Goal: Communication & Community: Participate in discussion

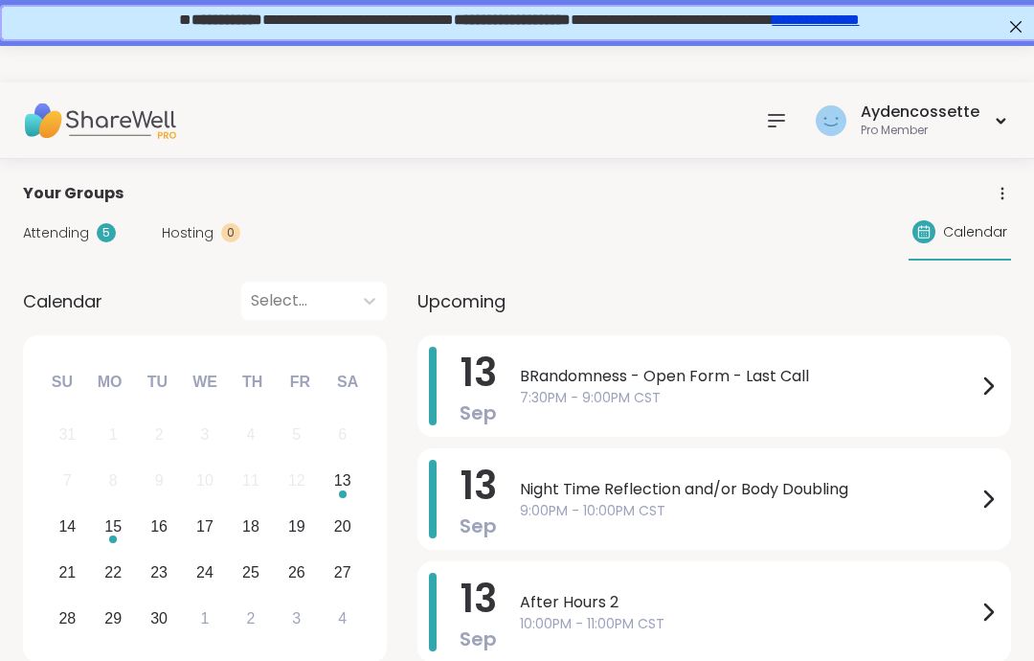
click at [916, 388] on span "7:30PM - 9:00PM CST" at bounding box center [748, 398] width 457 height 20
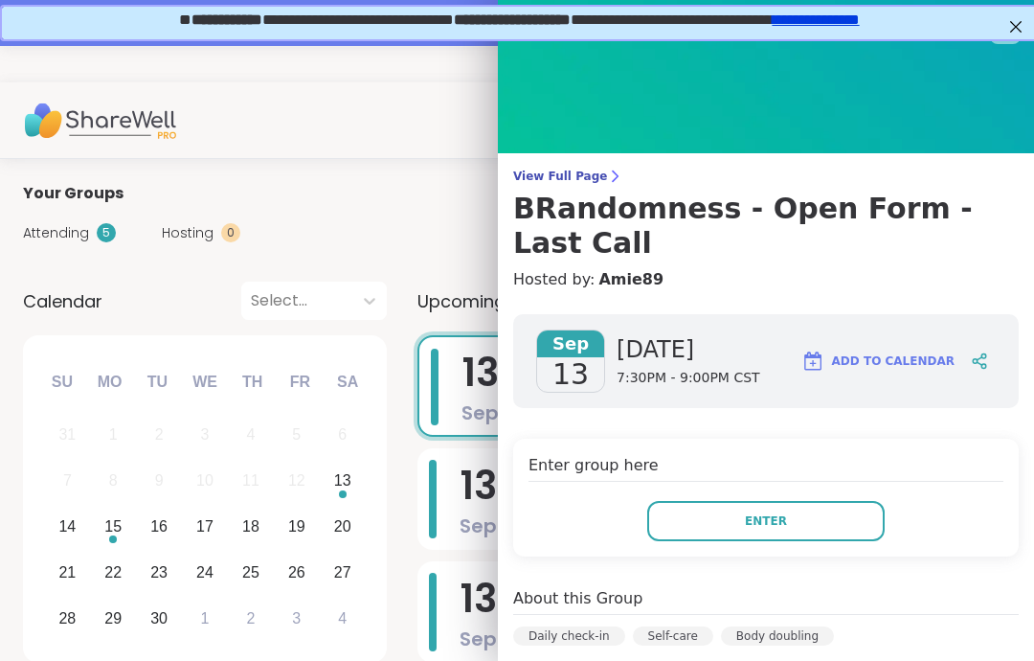
click at [856, 454] on h4 "Enter group here" at bounding box center [766, 468] width 475 height 28
click at [834, 501] on button "Enter" at bounding box center [765, 521] width 237 height 40
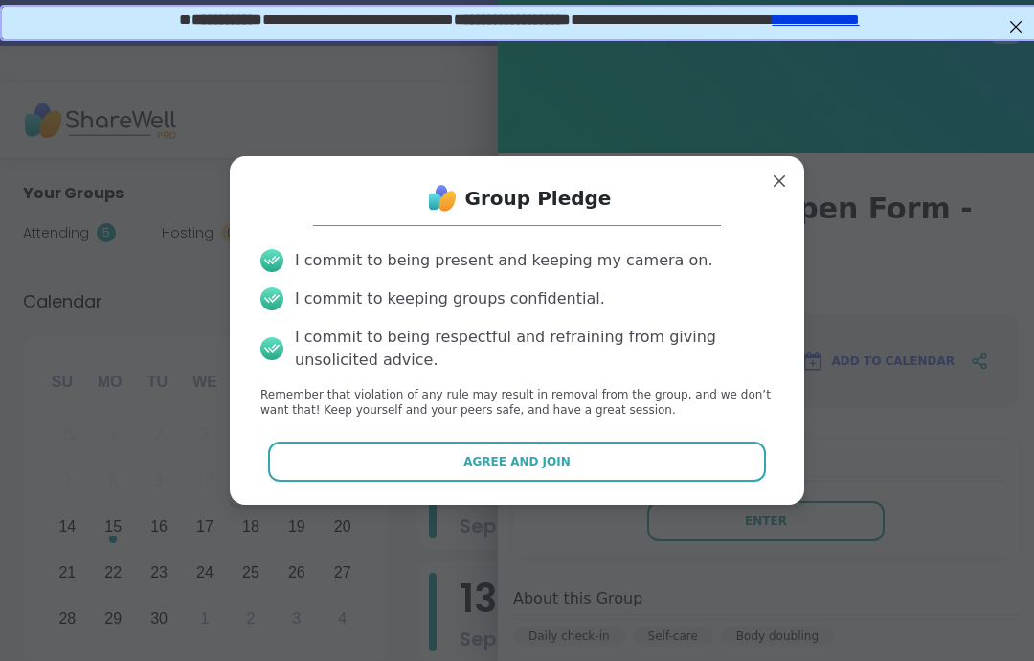
click at [717, 449] on button "Agree and Join" at bounding box center [517, 461] width 499 height 40
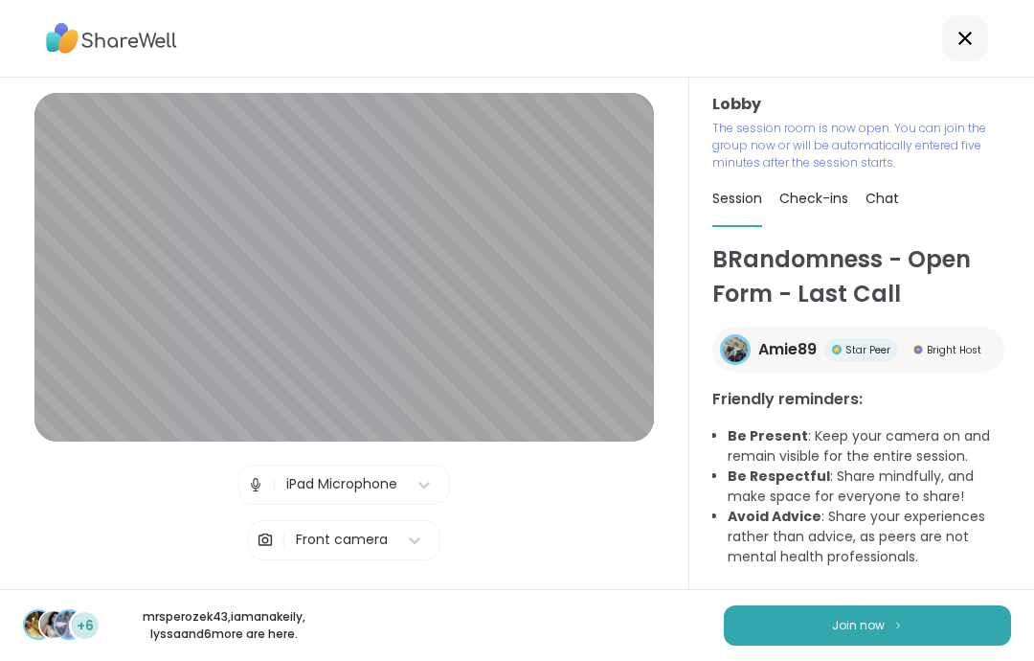
click at [907, 617] on button "Join now" at bounding box center [867, 625] width 287 height 40
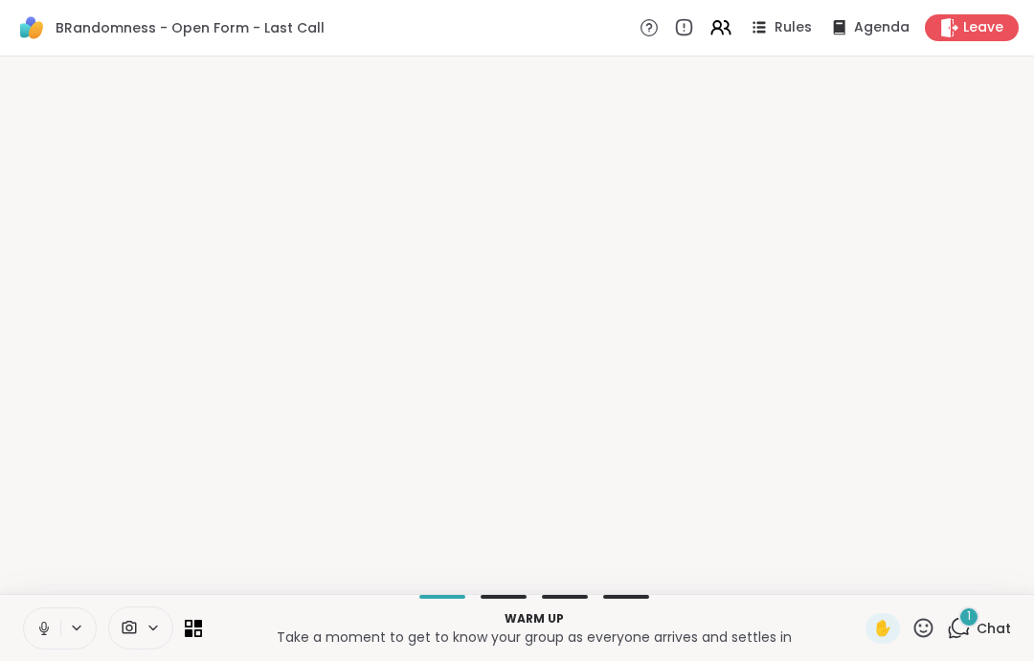
click at [42, 632] on icon at bounding box center [43, 628] width 17 height 17
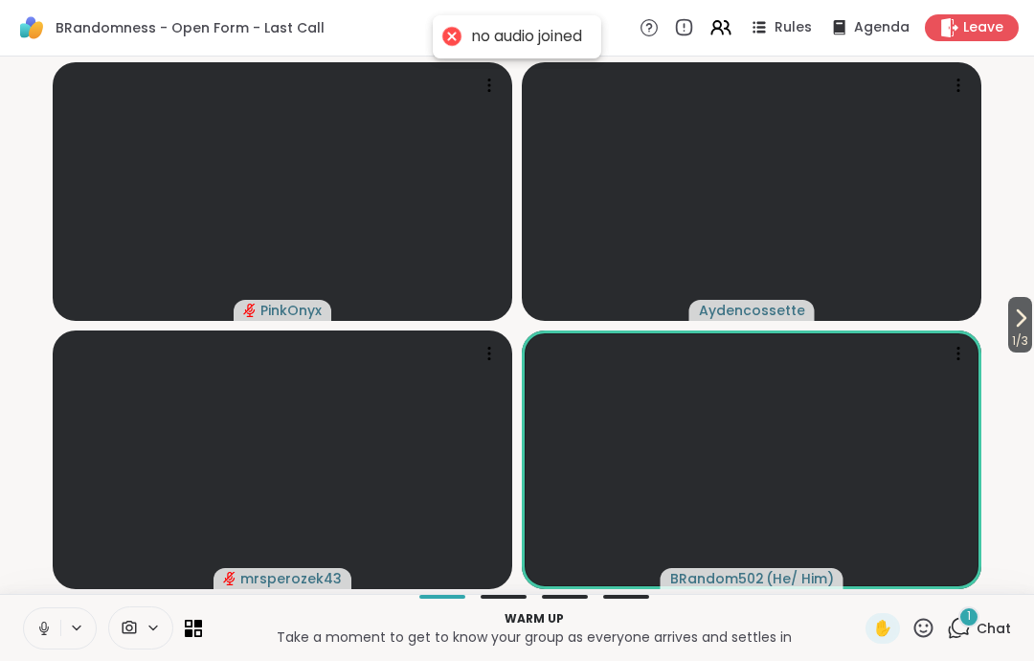
click at [44, 622] on icon at bounding box center [43, 626] width 5 height 9
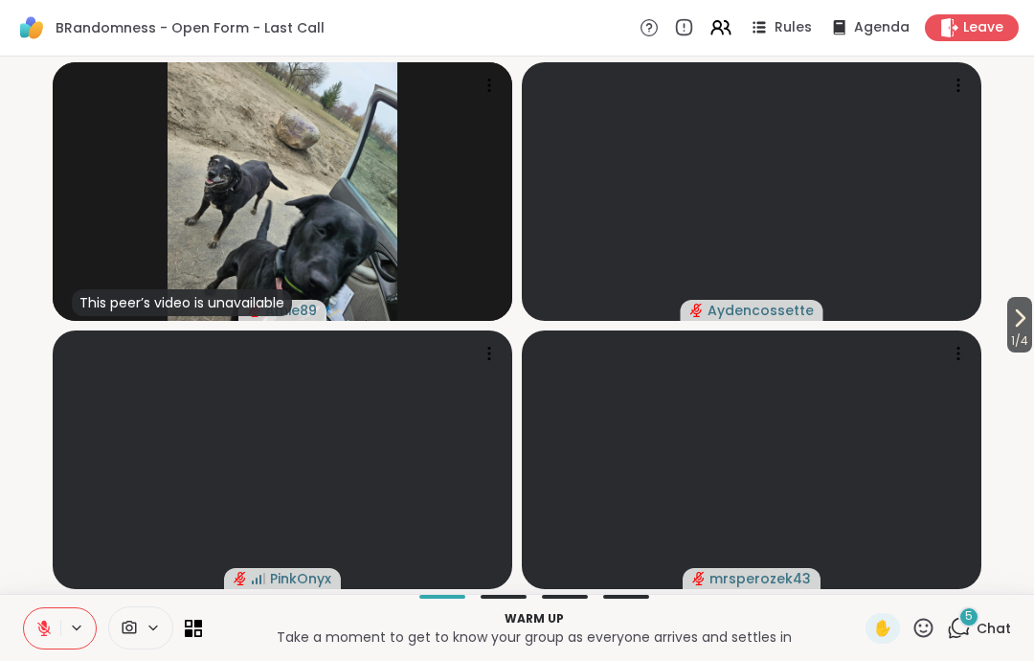
click at [1017, 352] on span "1 / 4" at bounding box center [1019, 340] width 25 height 23
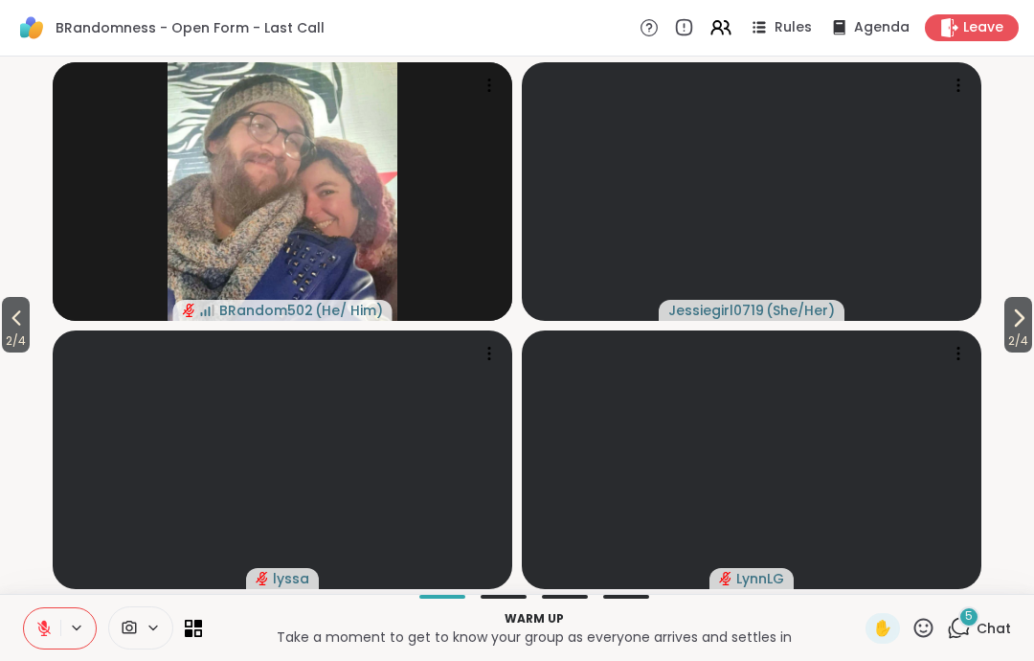
click at [7, 337] on span "2 / 4" at bounding box center [16, 340] width 28 height 23
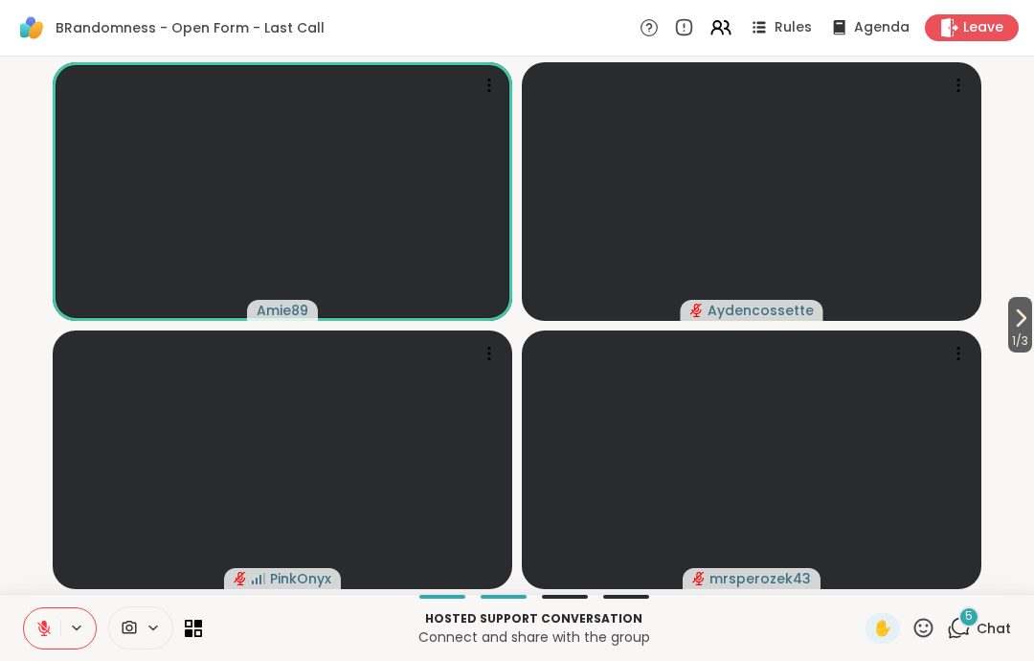
click at [1007, 356] on video-player-container "1 / 3 Amie89 Aydencossette PinkOnyx mrsperozek43" at bounding box center [516, 325] width 1011 height 522
click at [1018, 325] on icon at bounding box center [1022, 317] width 8 height 15
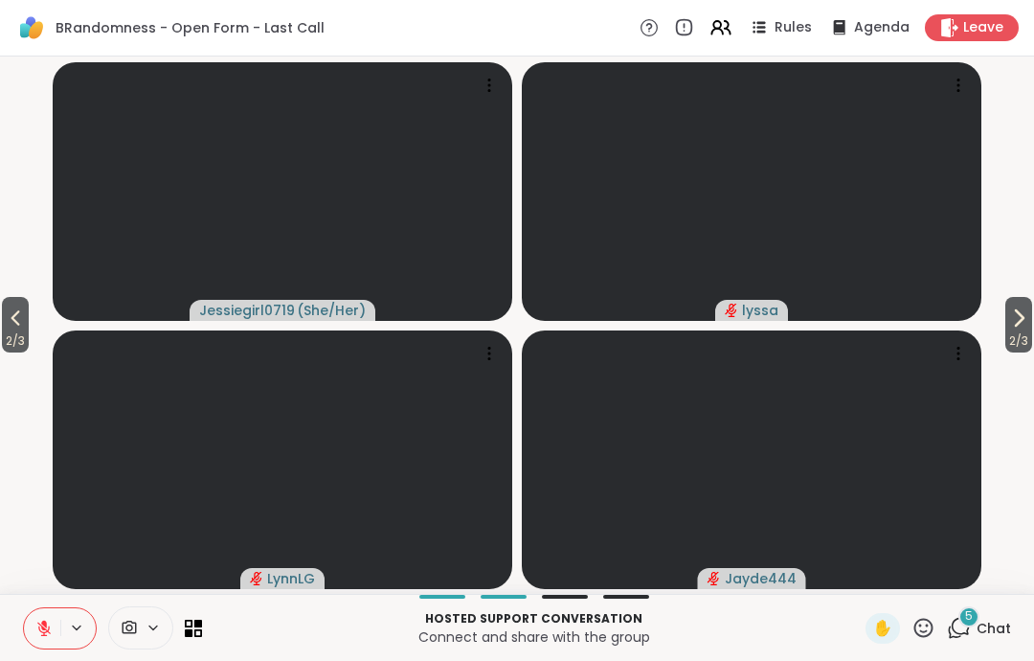
click at [4, 333] on span "2 / 3" at bounding box center [15, 340] width 27 height 23
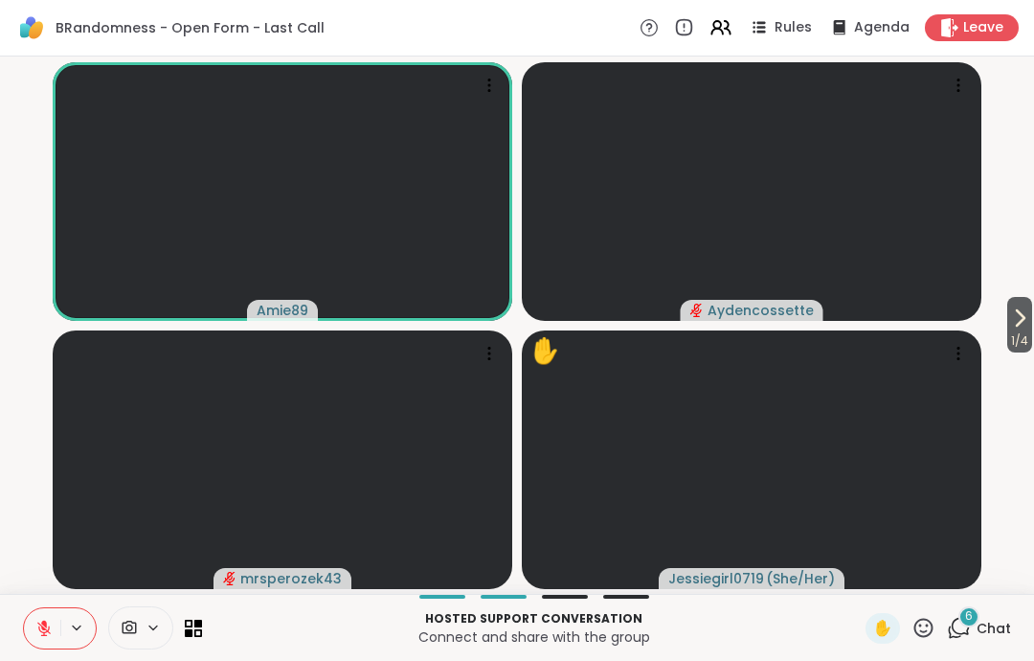
click at [40, 629] on icon at bounding box center [43, 628] width 13 height 13
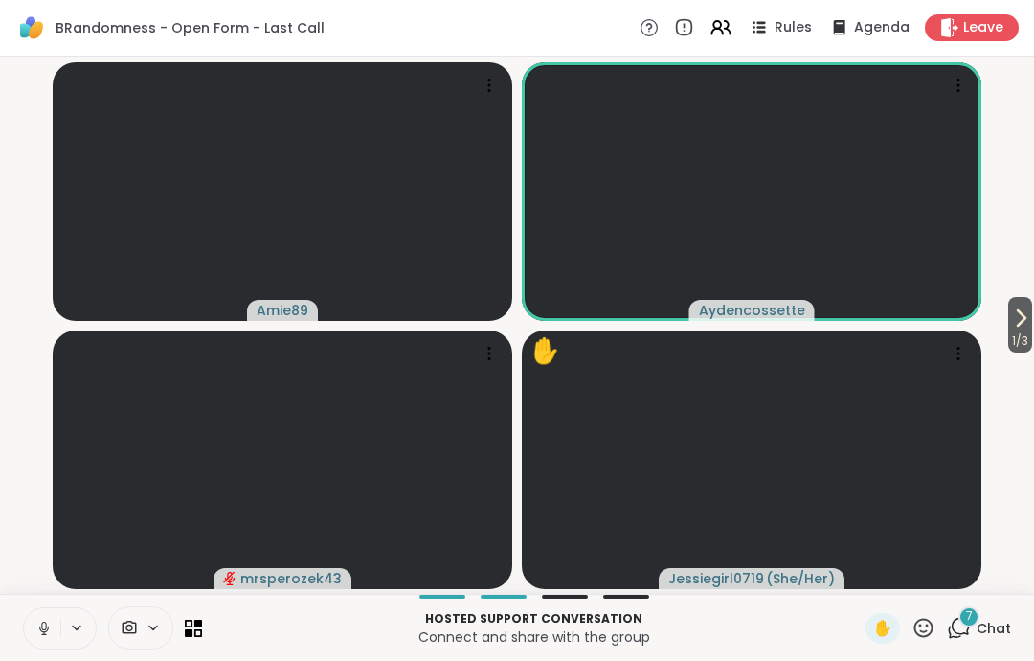
click at [39, 620] on icon at bounding box center [43, 628] width 17 height 17
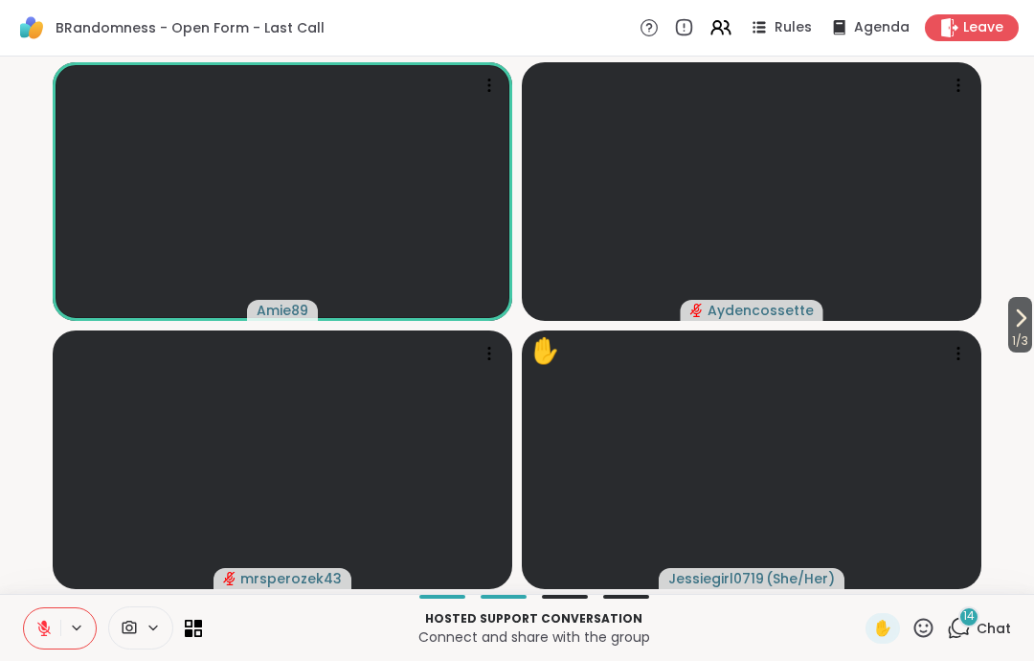
click at [1004, 39] on div "Leave" at bounding box center [972, 27] width 94 height 27
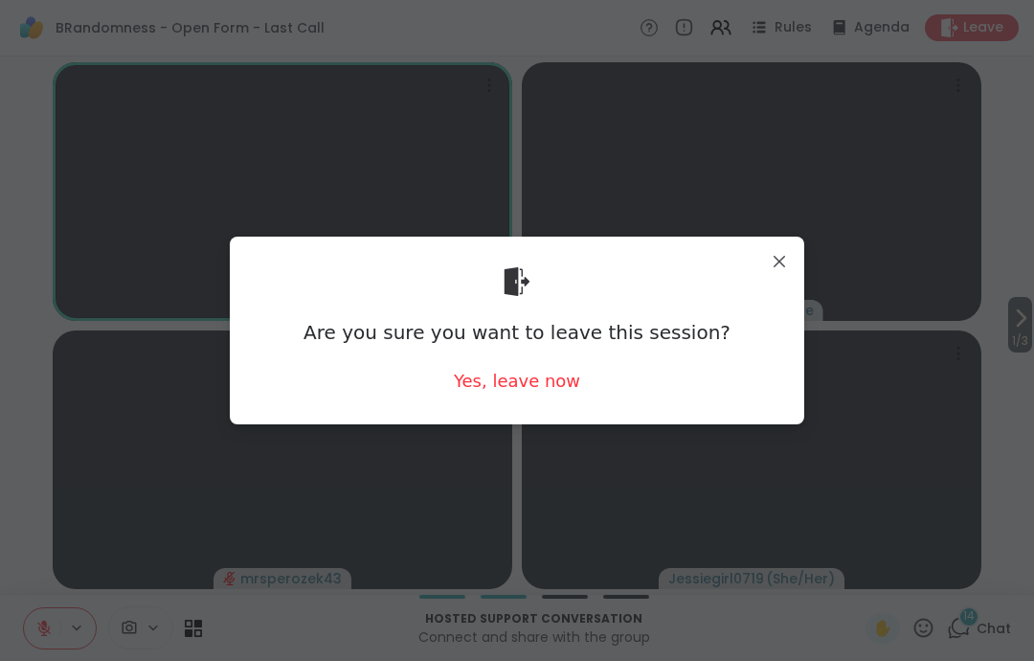
click at [574, 388] on div "Yes, leave now" at bounding box center [517, 381] width 126 height 24
